Goal: Task Accomplishment & Management: Use online tool/utility

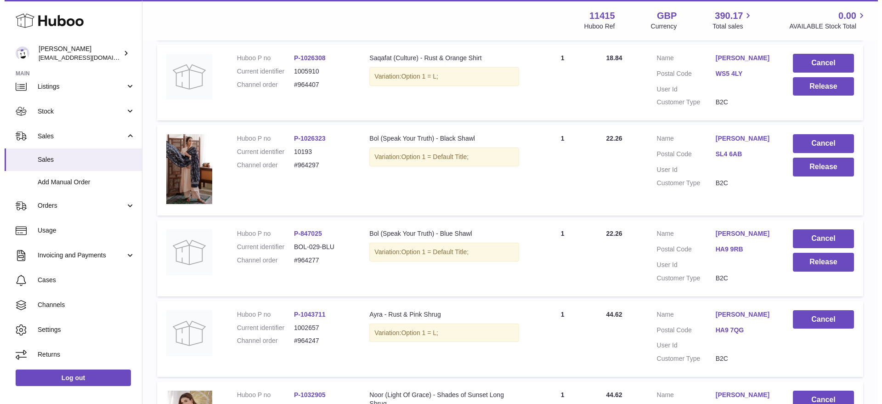
scroll to position [345, 0]
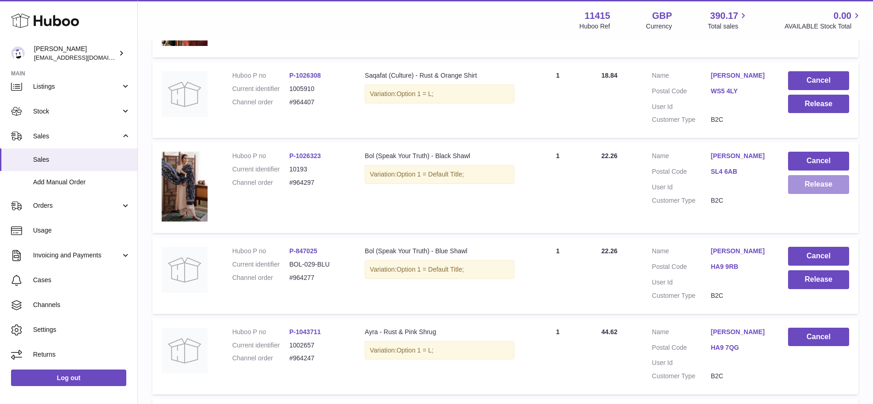
click at [820, 187] on button "Release" at bounding box center [818, 184] width 61 height 19
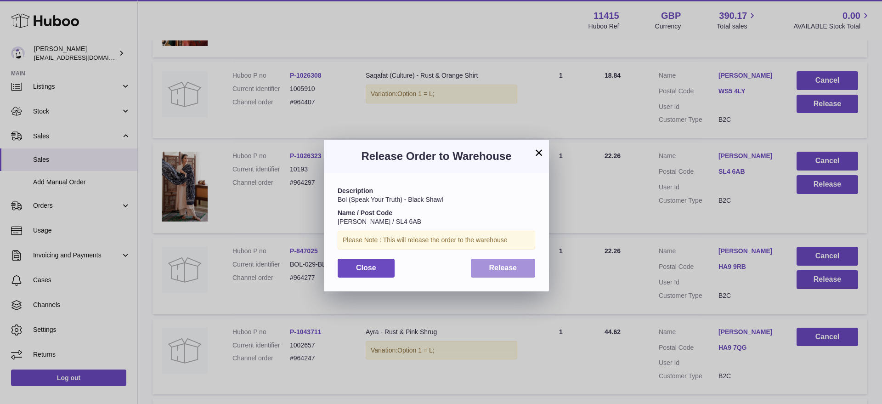
click at [491, 261] on button "Release" at bounding box center [503, 268] width 65 height 19
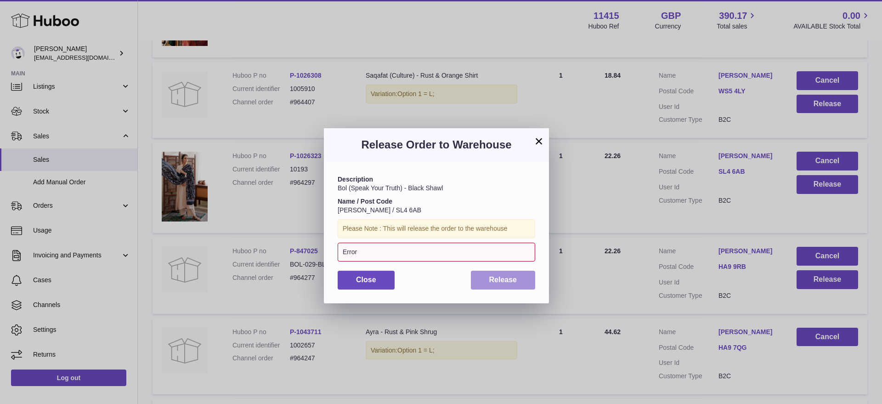
click at [498, 283] on span "Release" at bounding box center [503, 280] width 28 height 8
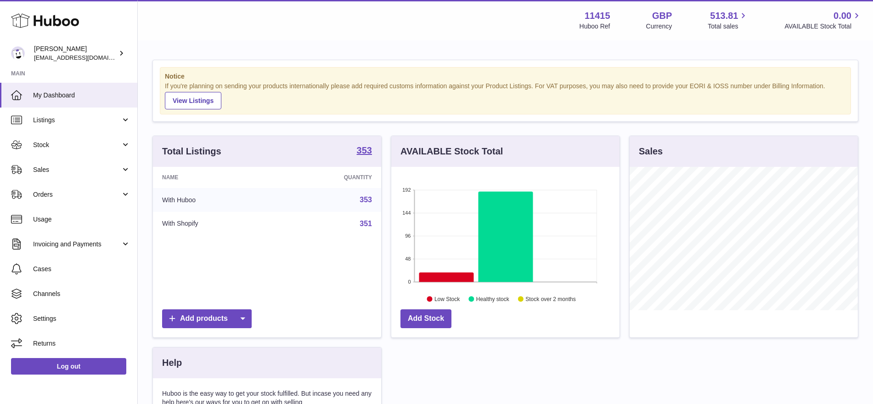
scroll to position [143, 228]
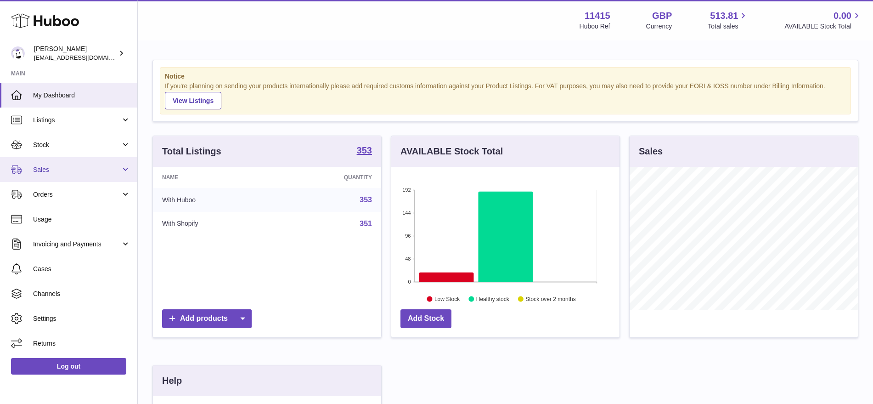
click at [59, 170] on span "Sales" at bounding box center [77, 169] width 88 height 9
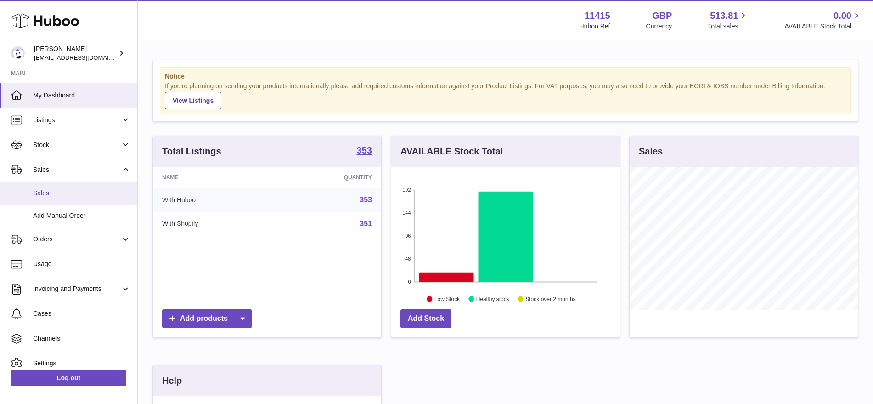
click at [69, 195] on span "Sales" at bounding box center [81, 193] width 97 height 9
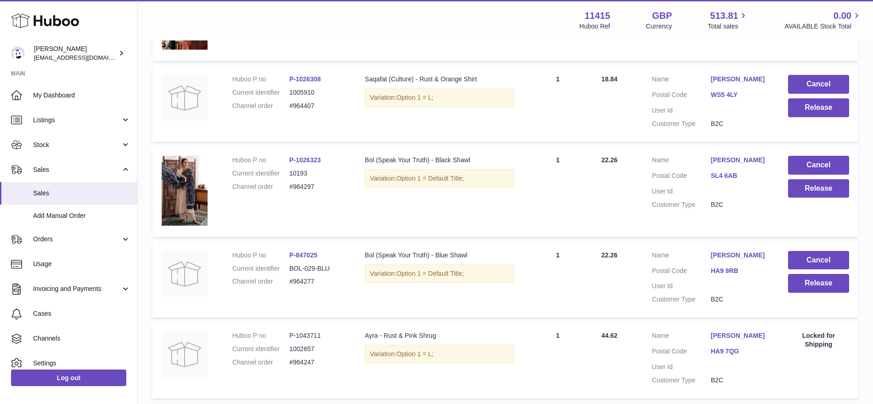
scroll to position [402, 0]
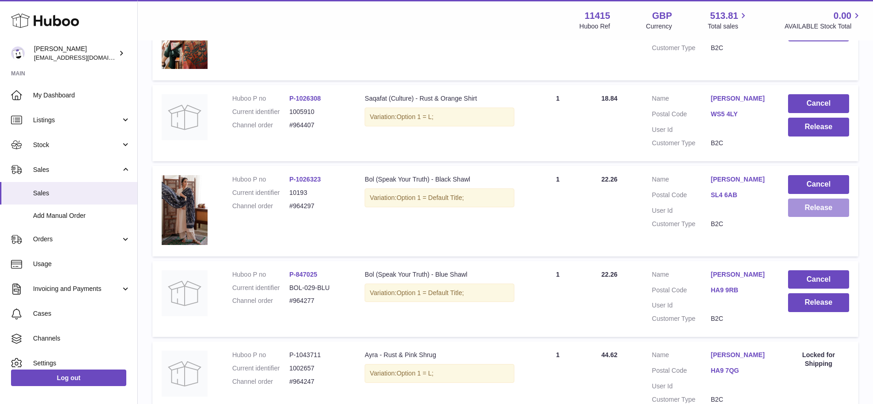
click at [791, 213] on button "Release" at bounding box center [818, 207] width 61 height 19
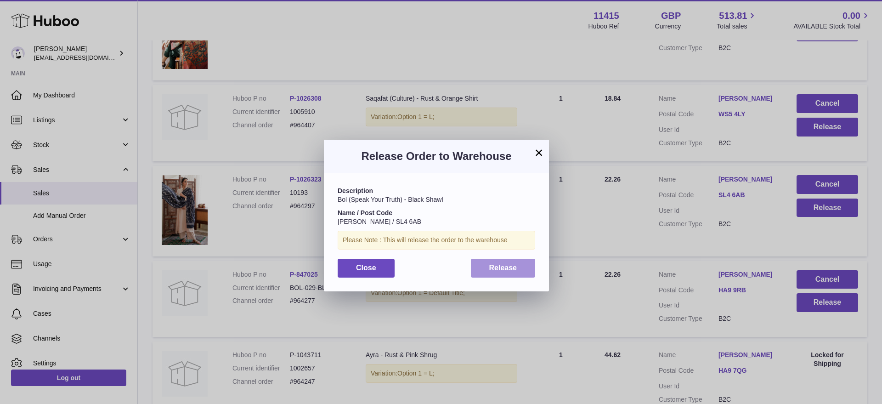
click at [498, 273] on button "Release" at bounding box center [503, 268] width 65 height 19
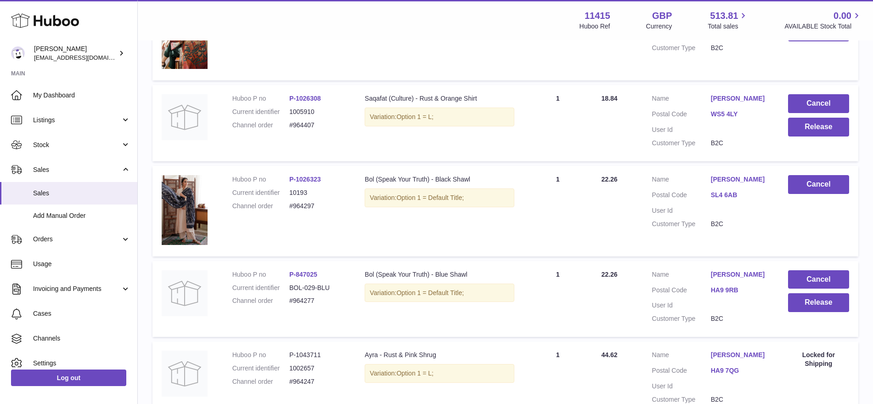
scroll to position [287, 0]
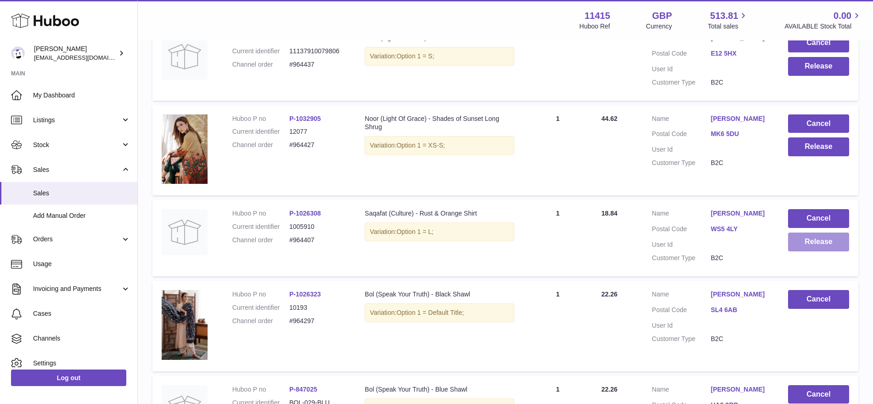
click at [808, 244] on button "Release" at bounding box center [818, 241] width 61 height 19
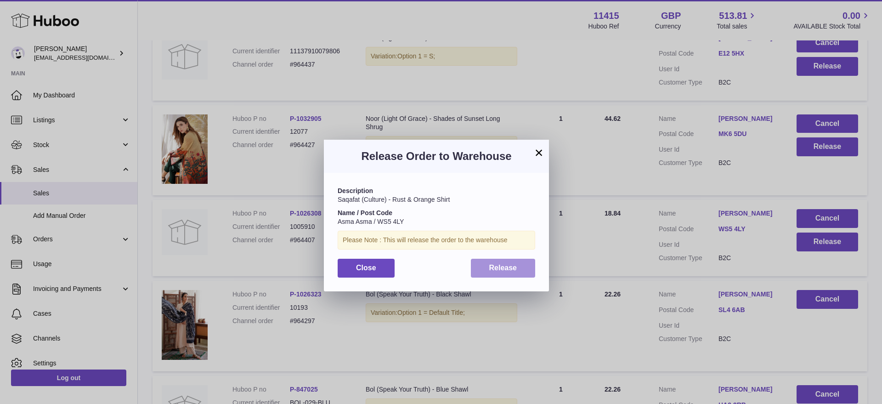
click at [531, 267] on button "Release" at bounding box center [503, 268] width 65 height 19
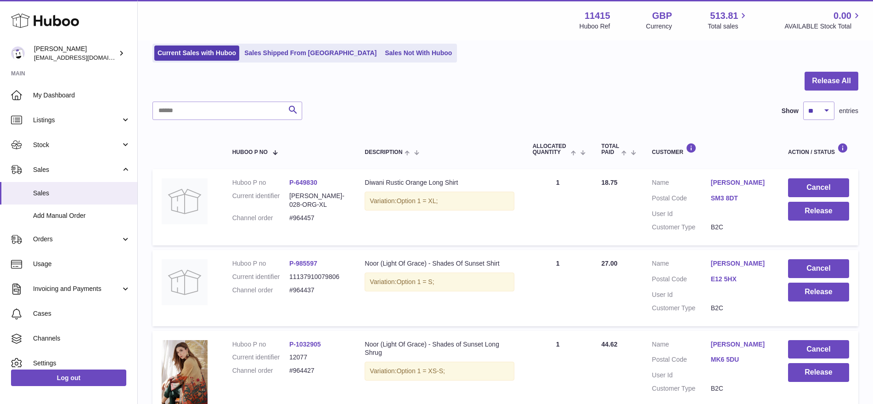
scroll to position [0, 0]
